Goal: Task Accomplishment & Management: Manage account settings

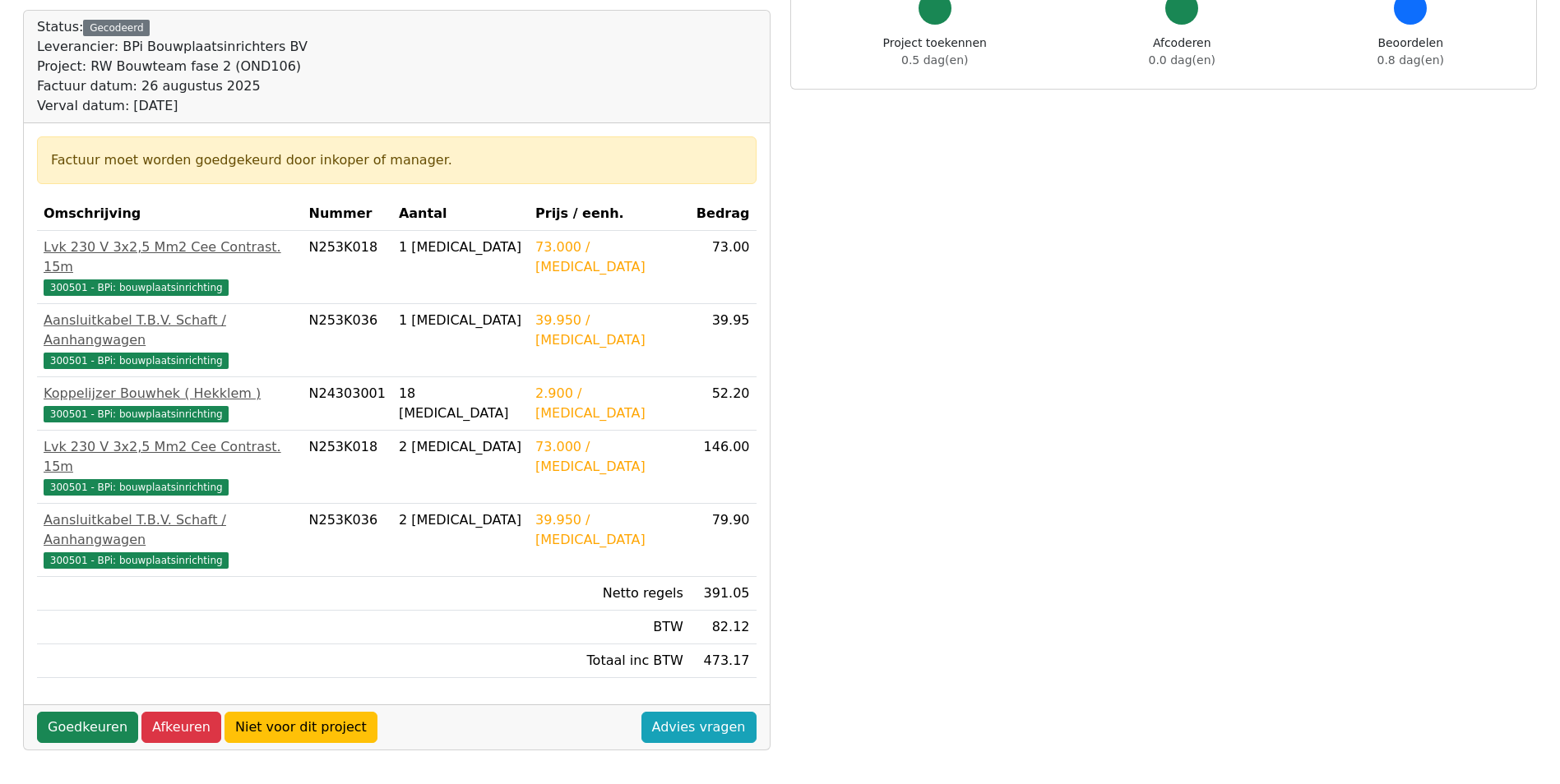
scroll to position [164, 0]
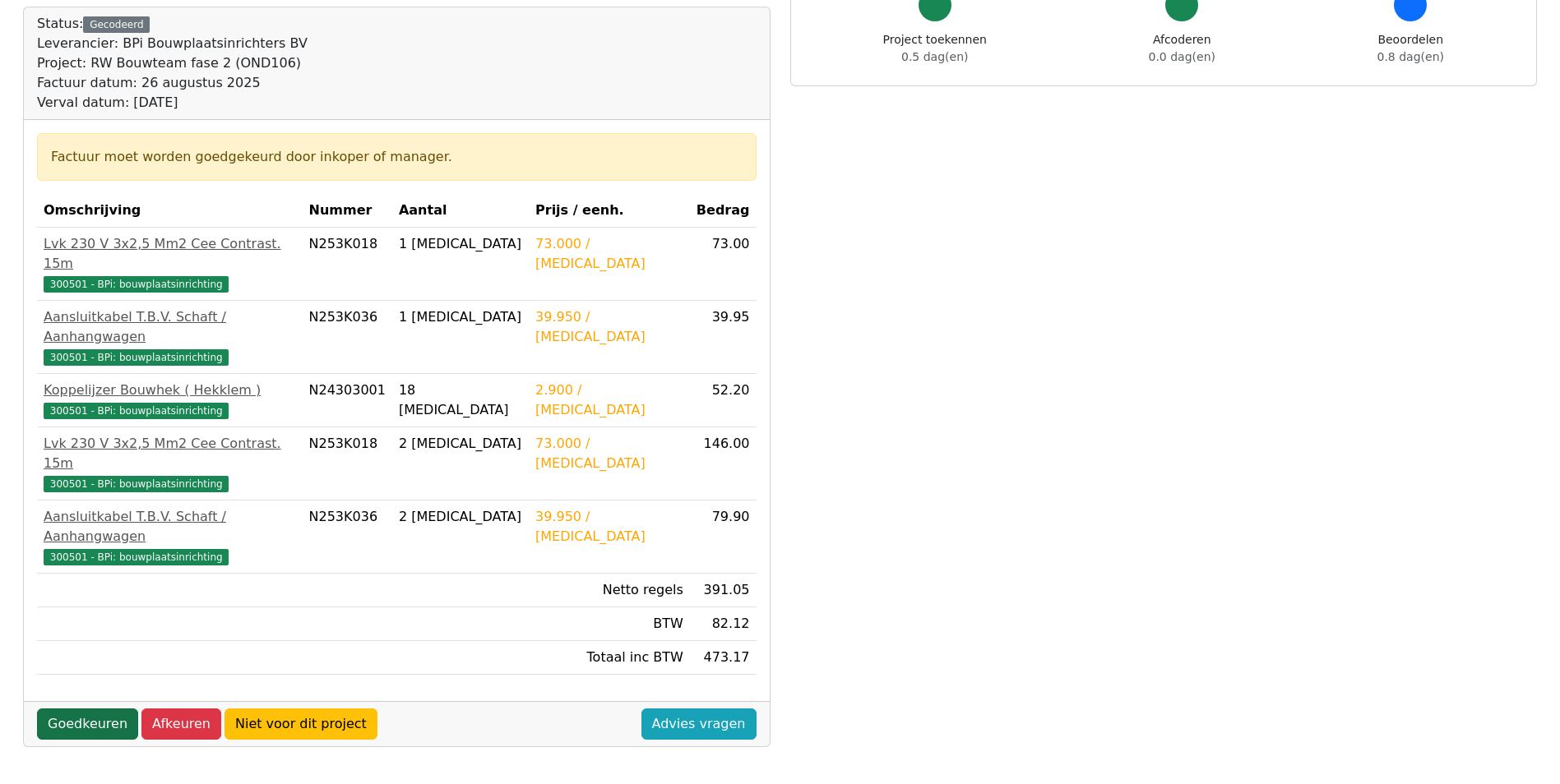
click at [77, 708] on link "Goedkeuren" at bounding box center [87, 724] width 101 height 32
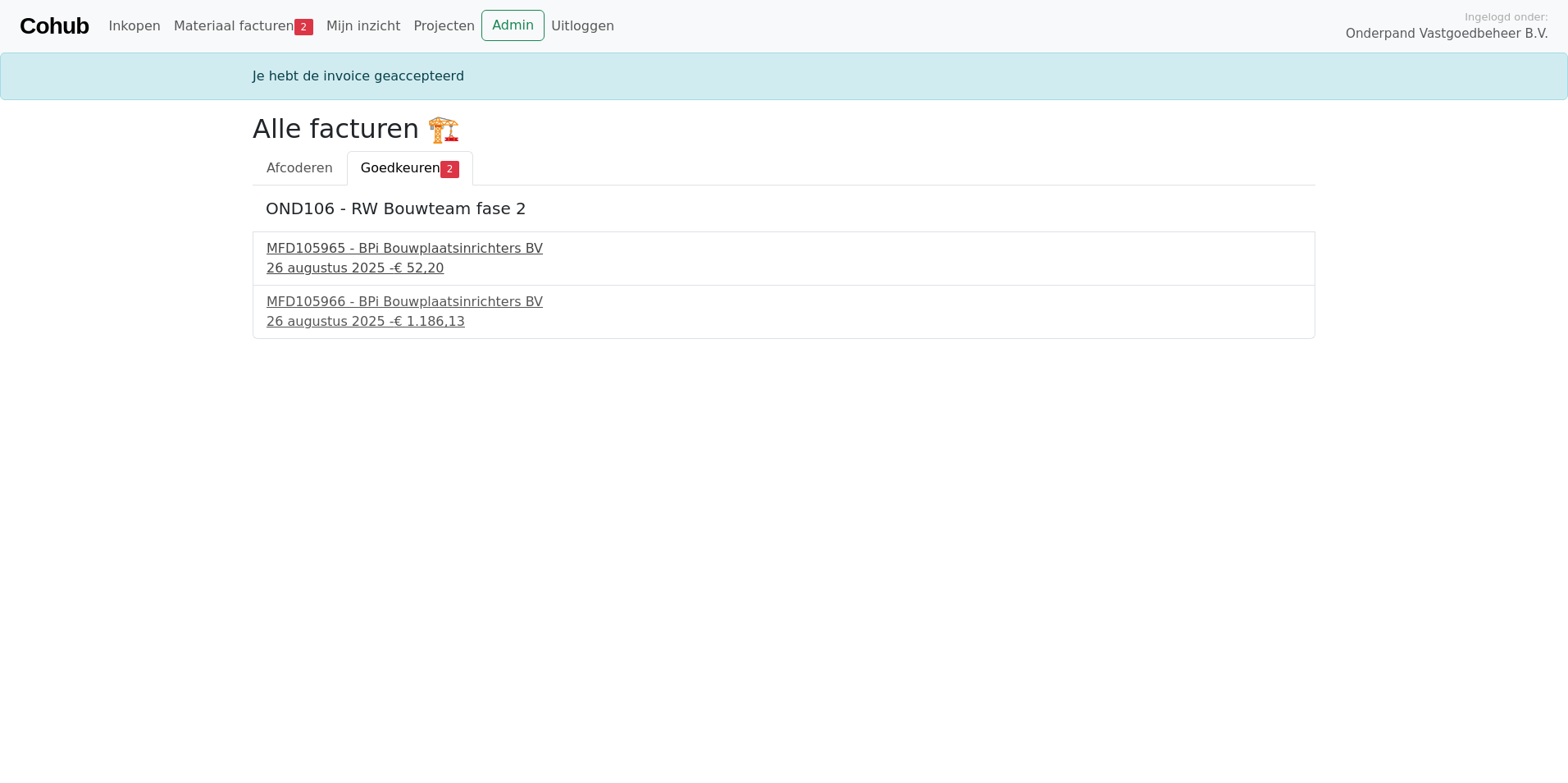
click at [447, 250] on div "MFD105965 - BPi Bouwplaatsinrichters BV" at bounding box center [784, 249] width 1035 height 20
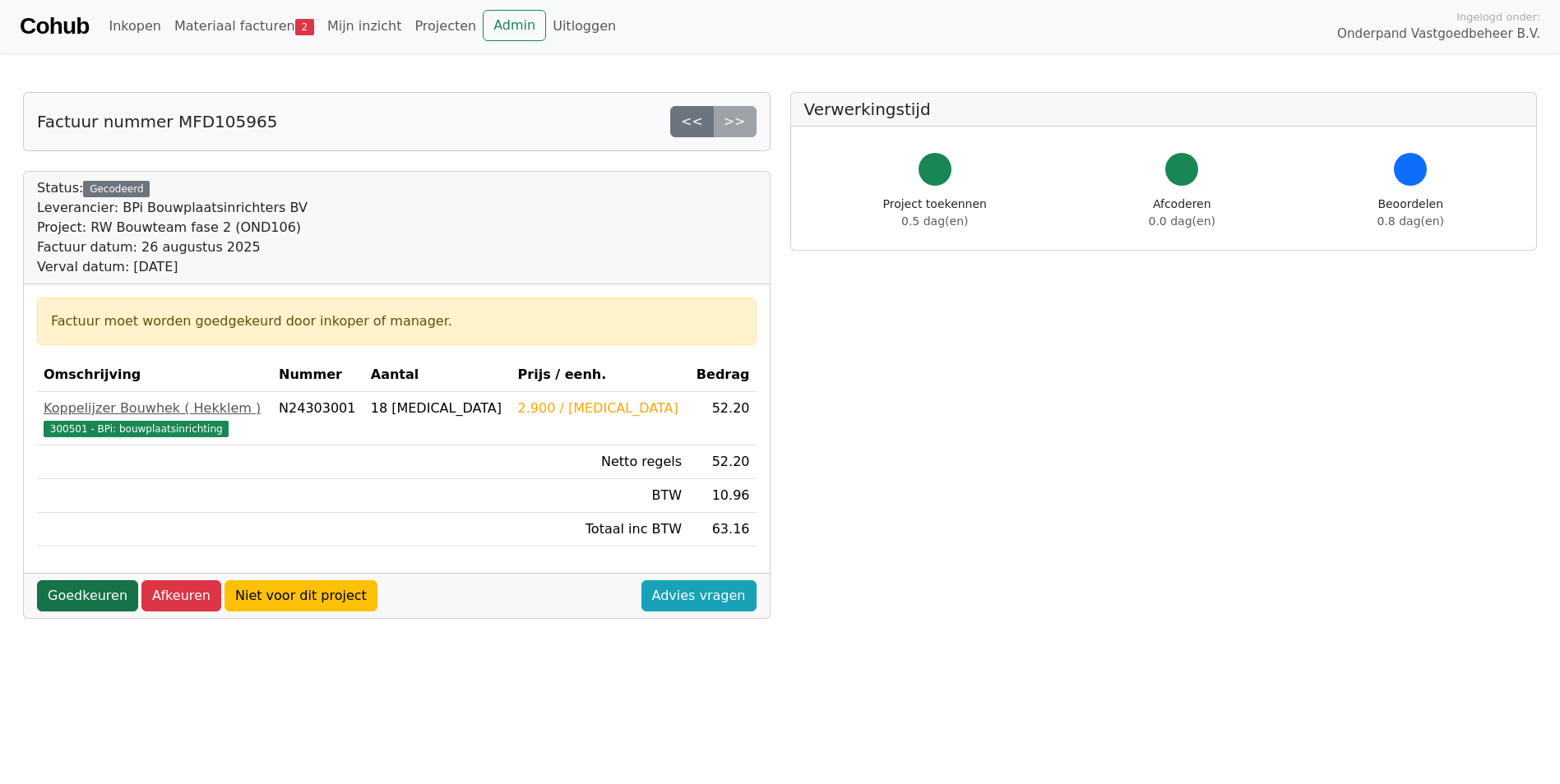
click at [89, 592] on link "Goedkeuren" at bounding box center [87, 596] width 101 height 32
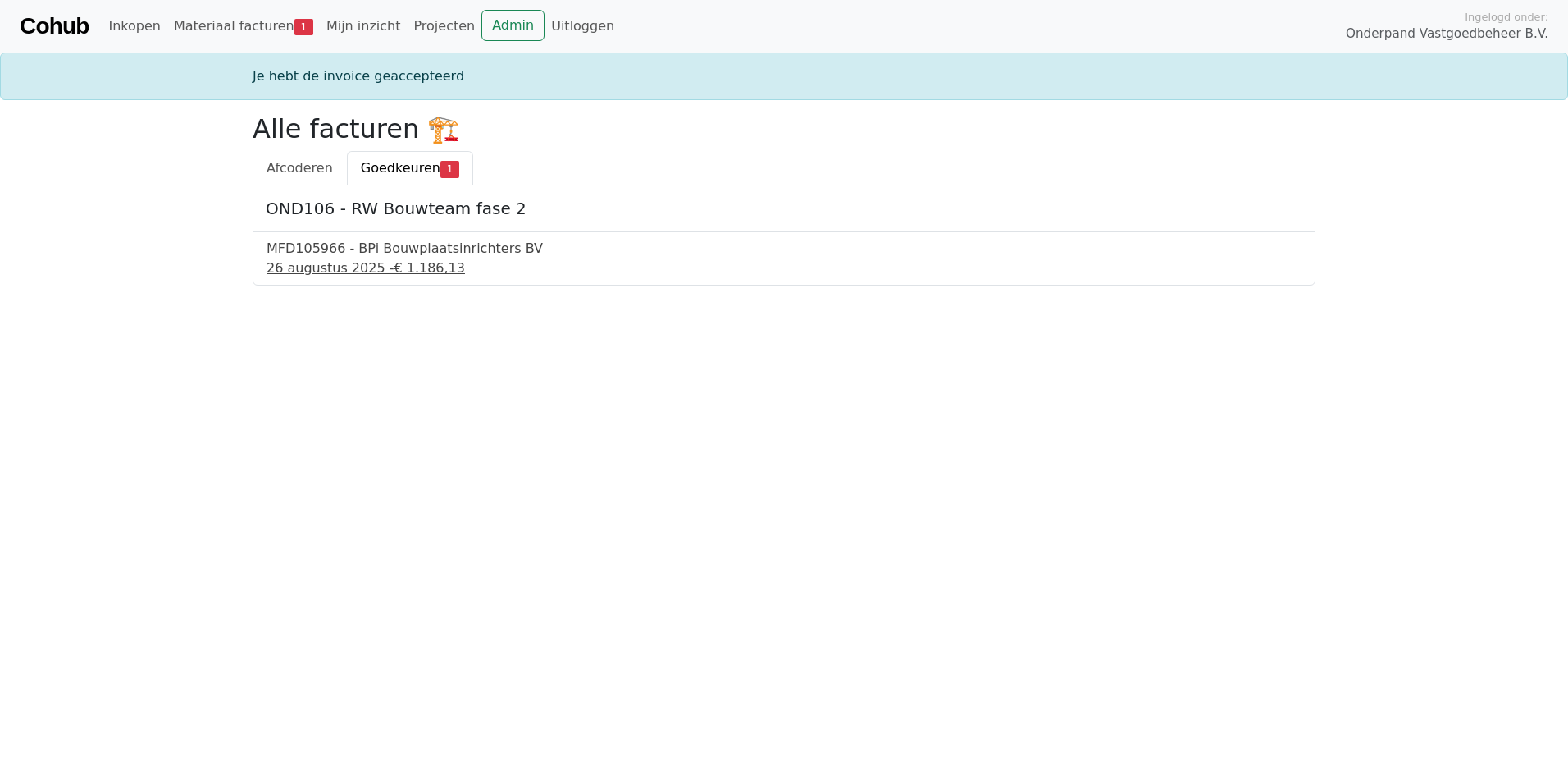
click at [413, 250] on div "MFD105966 - BPi Bouwplaatsinrichters BV" at bounding box center [784, 249] width 1035 height 20
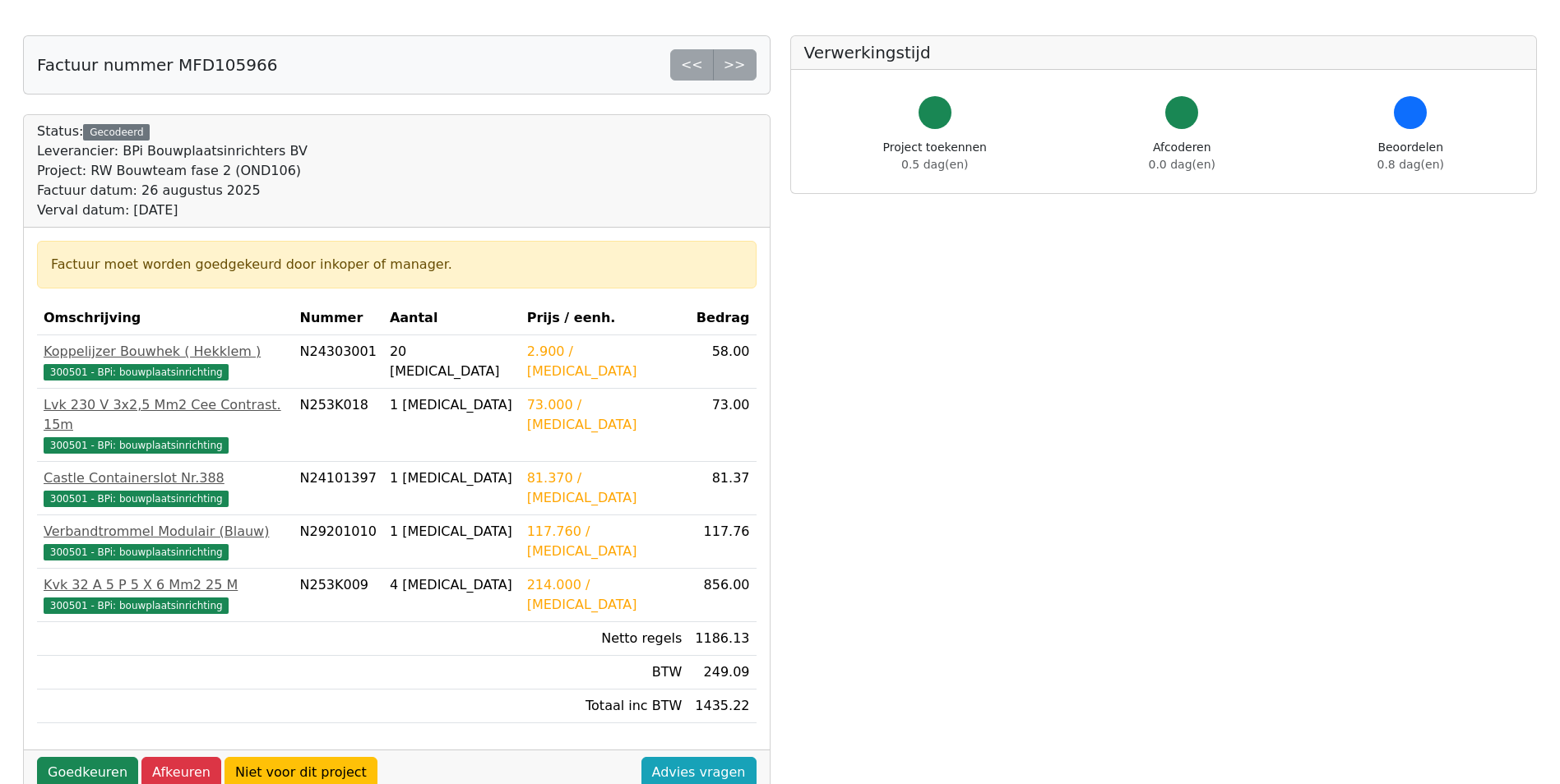
scroll to position [82, 0]
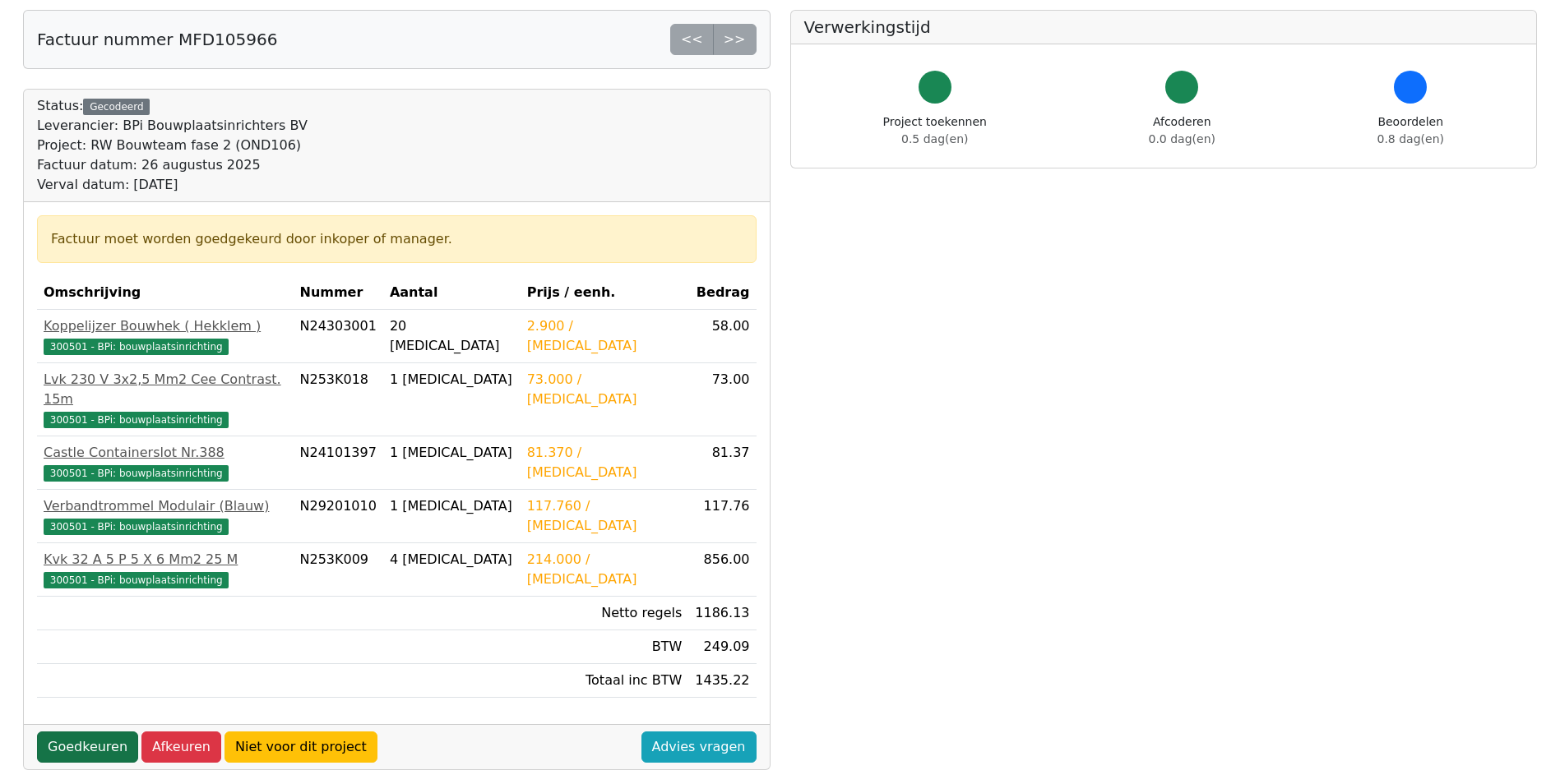
click at [85, 732] on link "Goedkeuren" at bounding box center [87, 747] width 101 height 32
